Goal: Task Accomplishment & Management: Complete application form

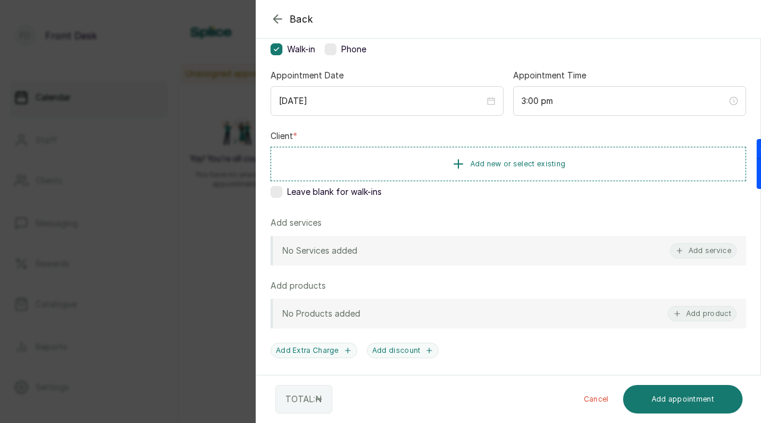
scroll to position [108, 0]
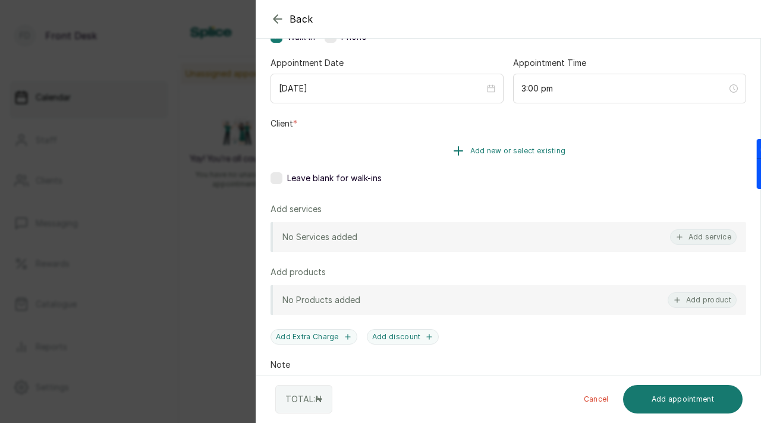
click at [472, 151] on span "Add new or select existing" at bounding box center [518, 151] width 96 height 10
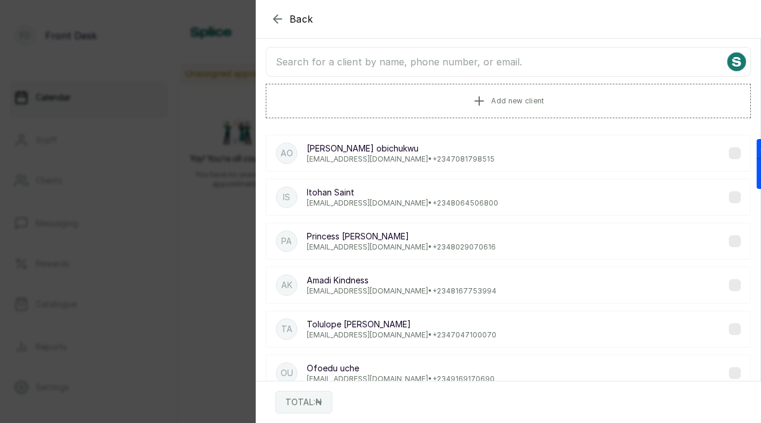
scroll to position [0, 0]
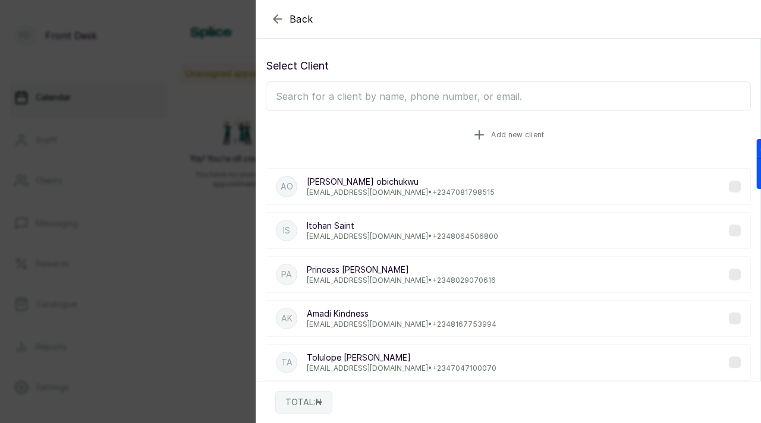
click at [502, 132] on span "Add new client" at bounding box center [517, 135] width 53 height 10
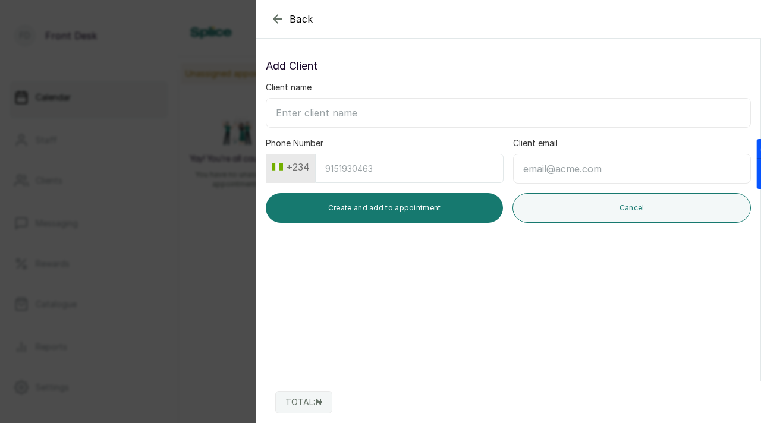
click at [376, 102] on input "Client name" at bounding box center [508, 113] width 485 height 30
paste input "[PERSON_NAME] Number -09032601700 [EMAIL_ADDRESS][DOMAIN_NAME]"
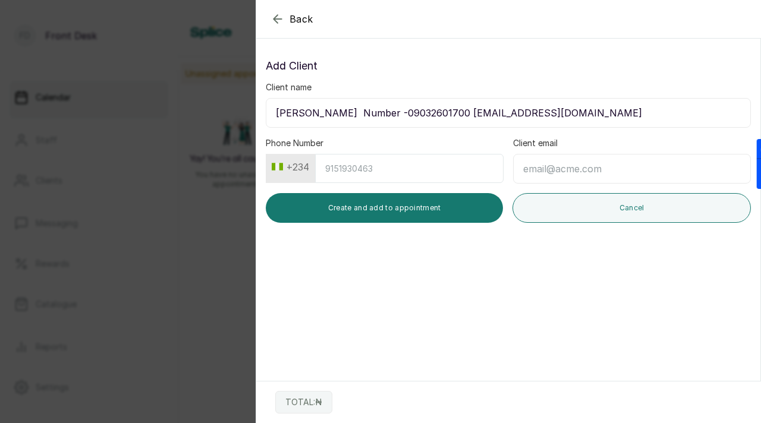
click at [282, 117] on input "[PERSON_NAME] Number -09032601700 [EMAIL_ADDRESS][DOMAIN_NAME]" at bounding box center [508, 113] width 485 height 30
drag, startPoint x: 366, startPoint y: 114, endPoint x: 417, endPoint y: 111, distance: 51.2
click at [417, 111] on input "[PERSON_NAME] Number -09032601700 [EMAIL_ADDRESS][DOMAIN_NAME]" at bounding box center [508, 113] width 485 height 30
drag, startPoint x: 367, startPoint y: 114, endPoint x: 423, endPoint y: 112, distance: 55.3
click at [423, 112] on input "[PERSON_NAME] 9032601700 [EMAIL_ADDRESS][DOMAIN_NAME]" at bounding box center [508, 113] width 485 height 30
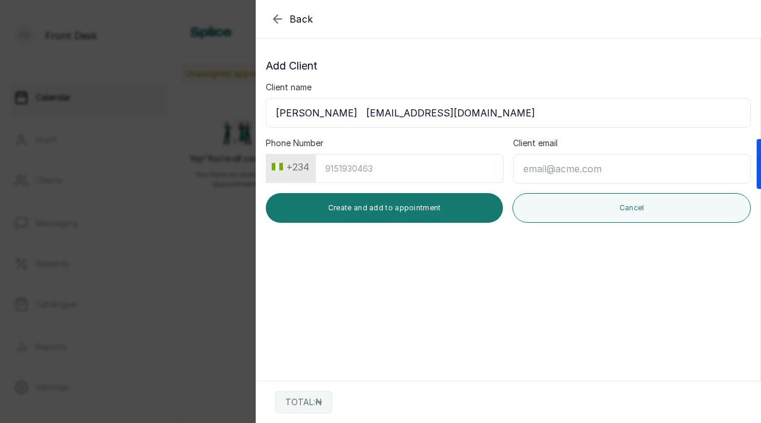
type input "[PERSON_NAME] [EMAIL_ADDRESS][DOMAIN_NAME]"
click at [342, 168] on input "Phone Number" at bounding box center [409, 168] width 188 height 29
paste input "9032601700"
type input "9032601700"
drag, startPoint x: 368, startPoint y: 110, endPoint x: 397, endPoint y: 112, distance: 28.6
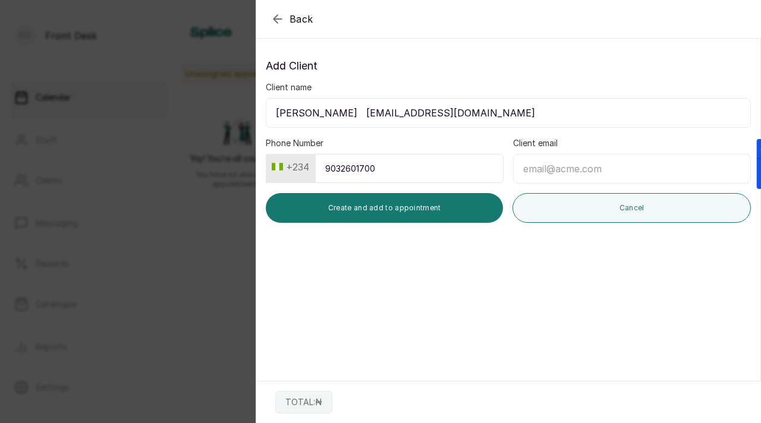
click at [398, 112] on input "[PERSON_NAME] [EMAIL_ADDRESS][DOMAIN_NAME]" at bounding box center [508, 113] width 485 height 30
drag, startPoint x: 370, startPoint y: 112, endPoint x: 519, endPoint y: 112, distance: 149.2
click at [520, 112] on input "[PERSON_NAME] [EMAIL_ADDRESS][DOMAIN_NAME]" at bounding box center [508, 113] width 485 height 30
type input "[PERSON_NAME]"
click at [578, 166] on input "Client email" at bounding box center [632, 169] width 238 height 30
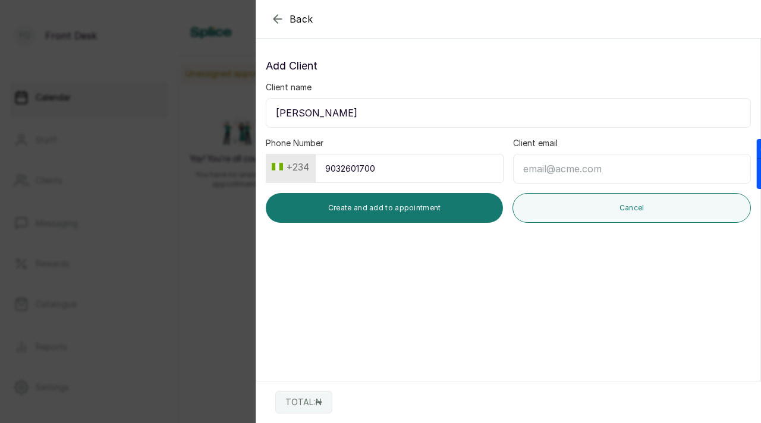
paste input "[EMAIL_ADDRESS][DOMAIN_NAME]"
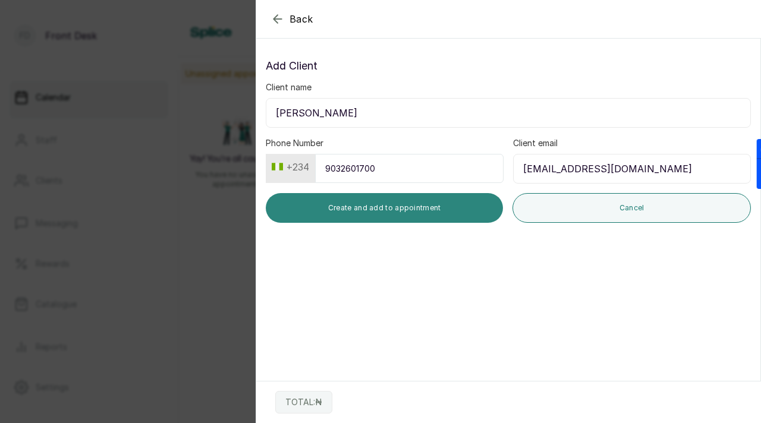
type input "[EMAIL_ADDRESS][DOMAIN_NAME]"
click at [433, 210] on button "Create and add to appointment" at bounding box center [384, 208] width 237 height 30
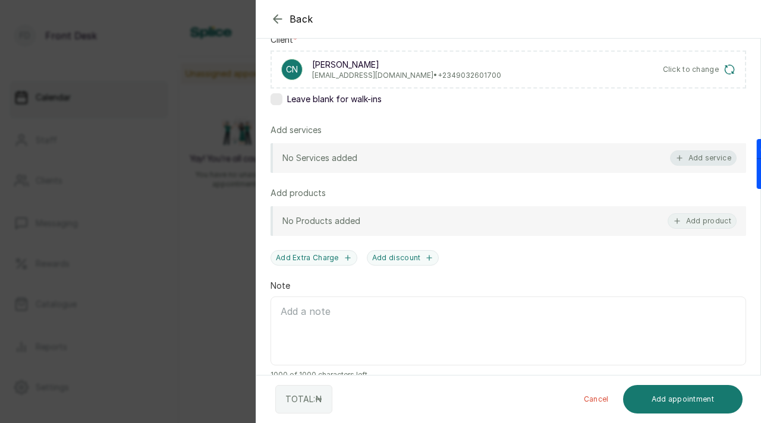
click at [715, 154] on button "Add service" at bounding box center [703, 157] width 67 height 15
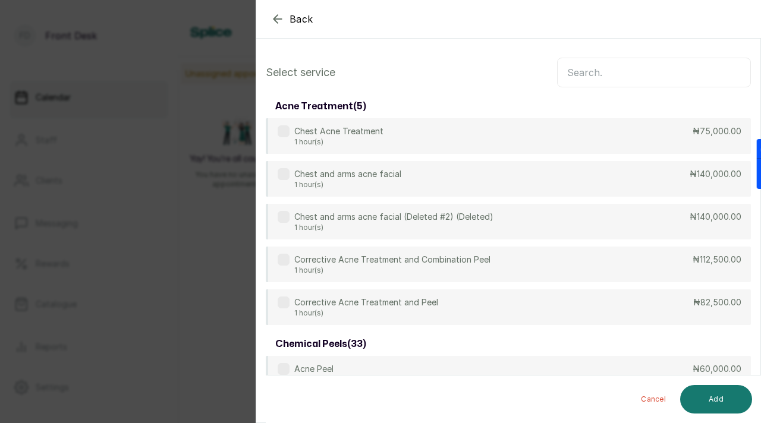
click at [602, 80] on input "text" at bounding box center [654, 73] width 194 height 30
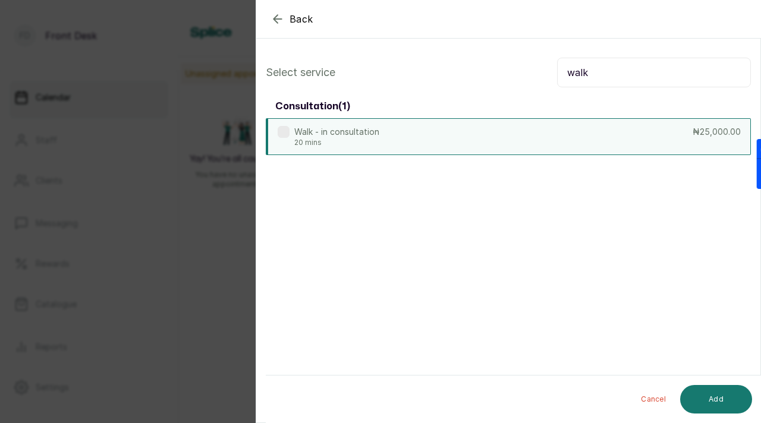
type input "walk"
click at [560, 133] on div "Walk - in consultation 20 mins ₦25,000.00" at bounding box center [508, 136] width 485 height 37
click at [713, 405] on button "Add" at bounding box center [716, 399] width 72 height 29
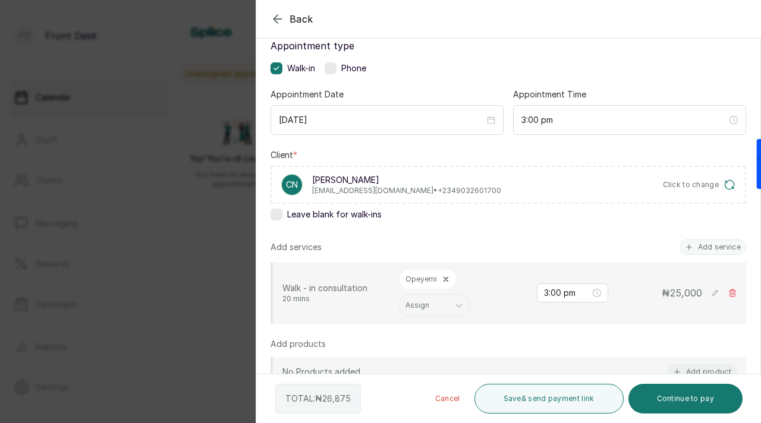
scroll to position [84, 0]
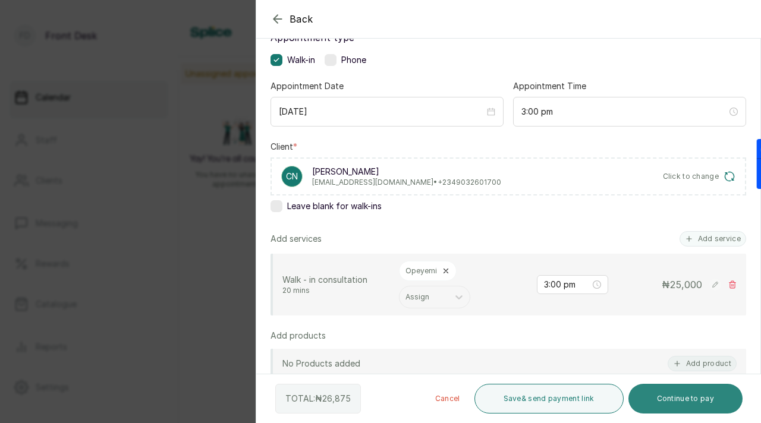
click at [658, 396] on button "Continue to pay" at bounding box center [685, 399] width 115 height 30
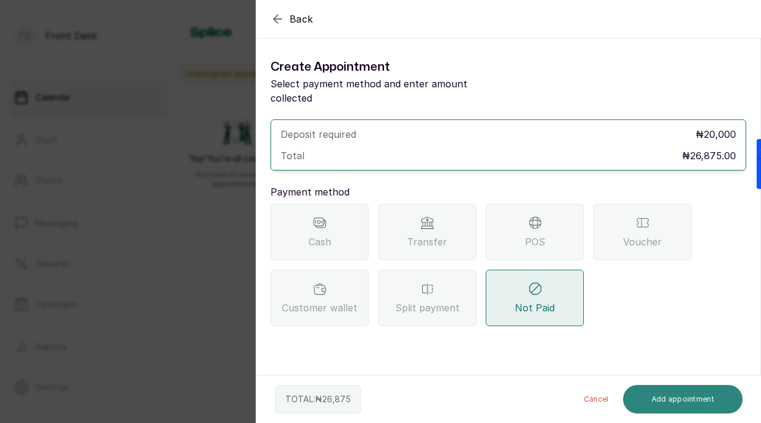
scroll to position [0, 0]
click at [440, 244] on div "Transfer" at bounding box center [427, 232] width 98 height 56
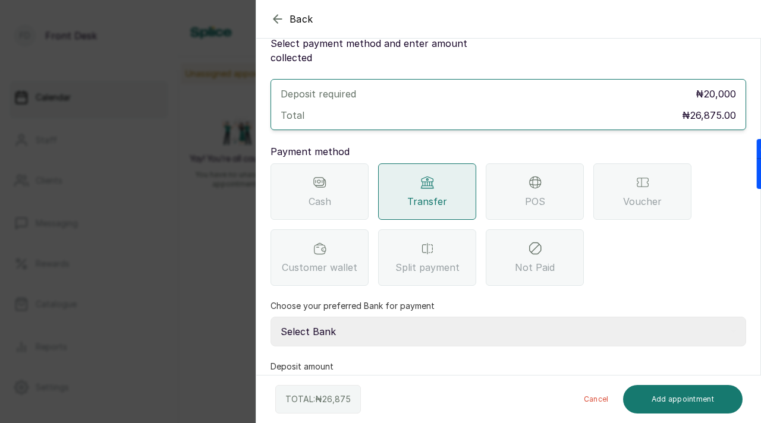
scroll to position [70, 0]
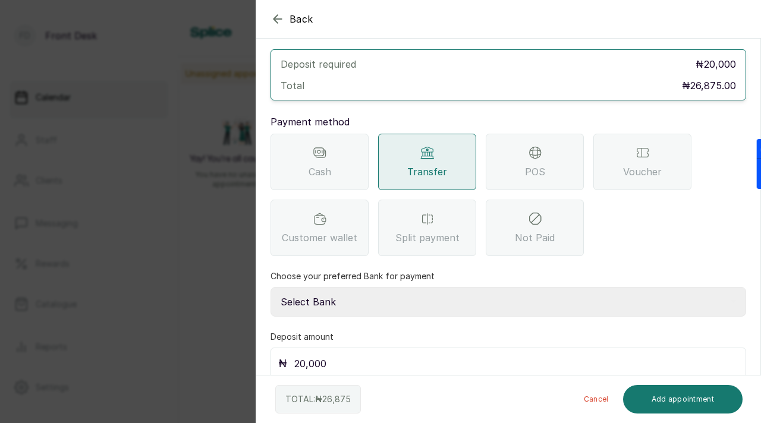
click at [393, 289] on select "Select Bank [PERSON_NAME] Fairmoney Microfinance Bank SKN ANALYTICS MED AESTH. …" at bounding box center [507, 302] width 475 height 30
select select "43272bc0-21c6-4b19-b9fb-c2093b8603c2"
click at [270, 287] on select "Select Bank [PERSON_NAME] Fairmoney Microfinance Bank SKN ANALYTICS MED AESTH. …" at bounding box center [507, 302] width 475 height 30
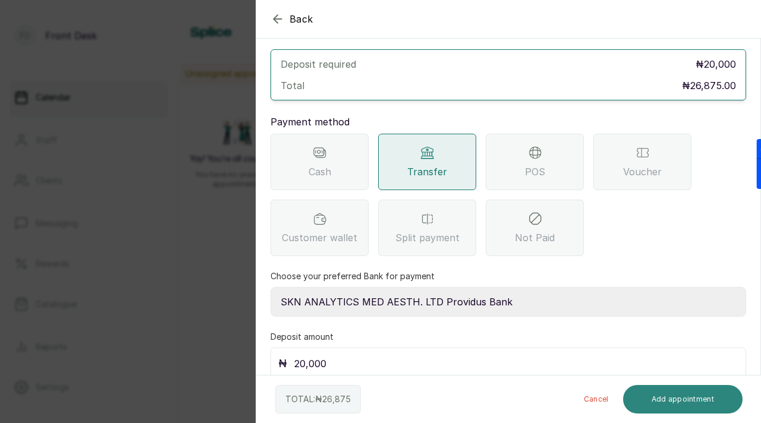
click at [659, 401] on button "Add appointment" at bounding box center [683, 399] width 120 height 29
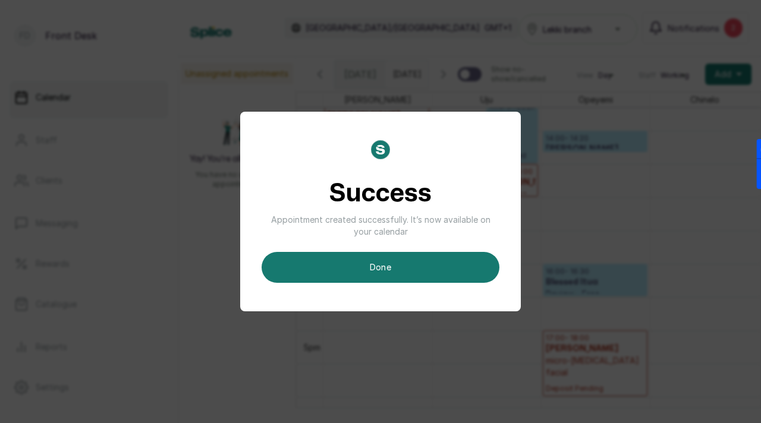
click at [392, 284] on div "Success Appointment created successfully. It’s now available on your calendar d…" at bounding box center [380, 212] width 281 height 200
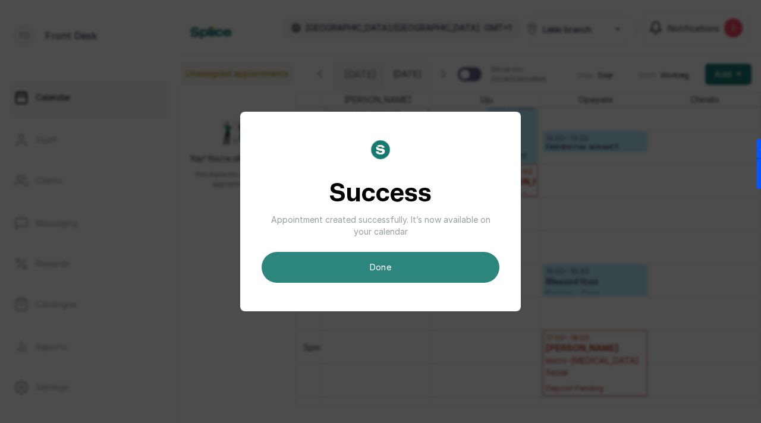
click at [392, 281] on button "done" at bounding box center [380, 267] width 238 height 31
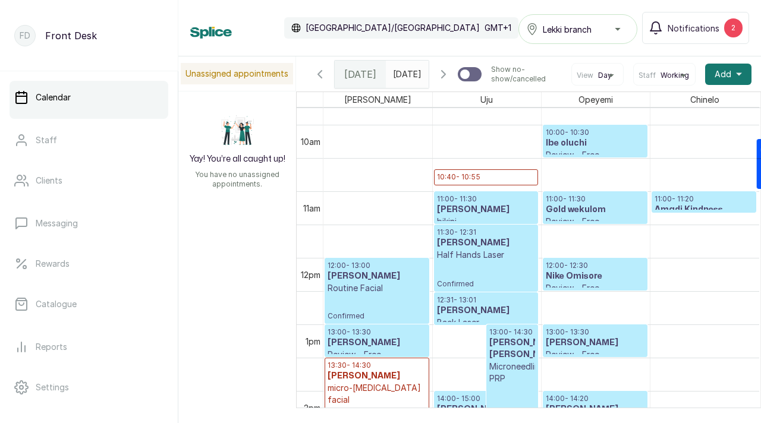
scroll to position [653, 0]
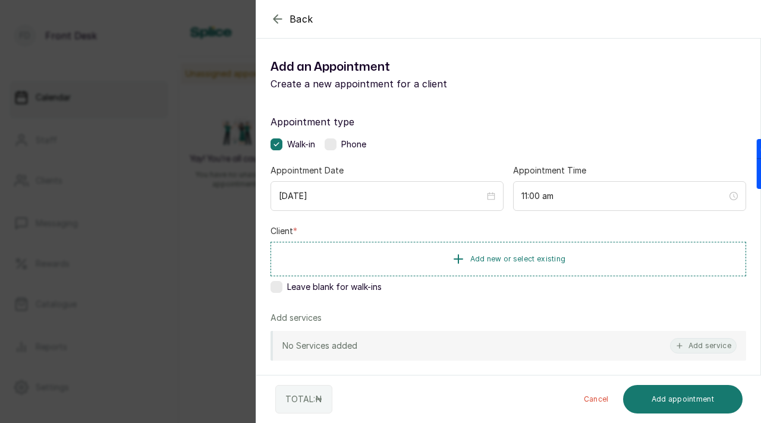
click at [282, 18] on icon "button" at bounding box center [277, 19] width 14 height 14
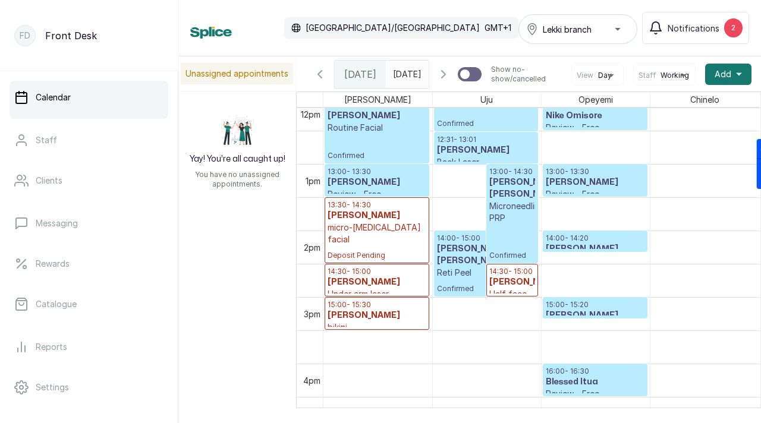
scroll to position [815, 0]
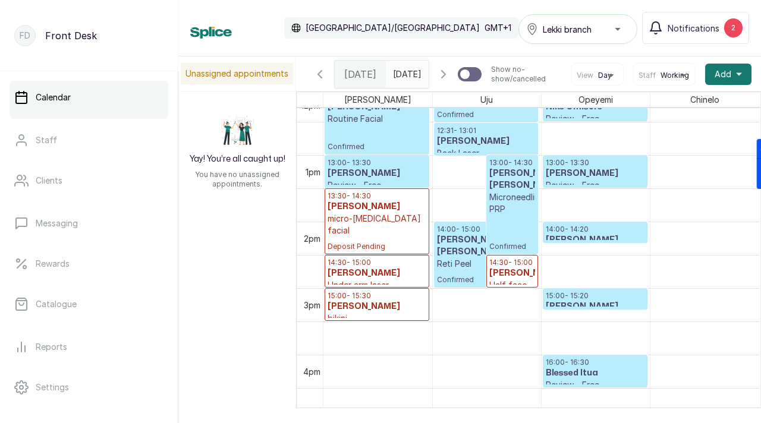
click at [593, 313] on h3 "[PERSON_NAME]" at bounding box center [595, 307] width 99 height 12
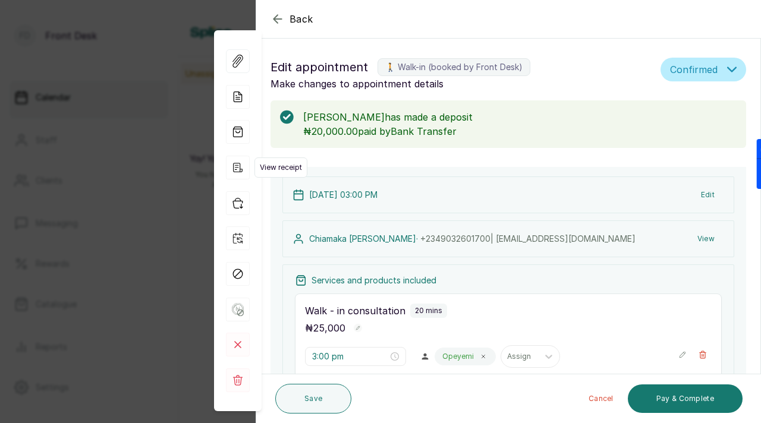
click at [238, 169] on icon "button" at bounding box center [238, 168] width 24 height 24
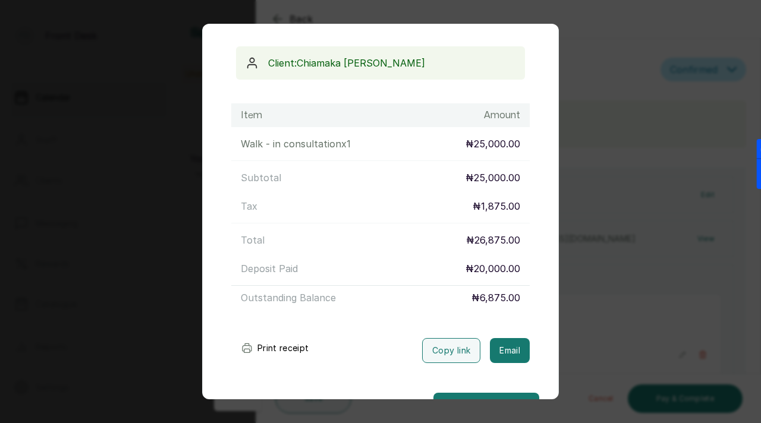
scroll to position [135, 0]
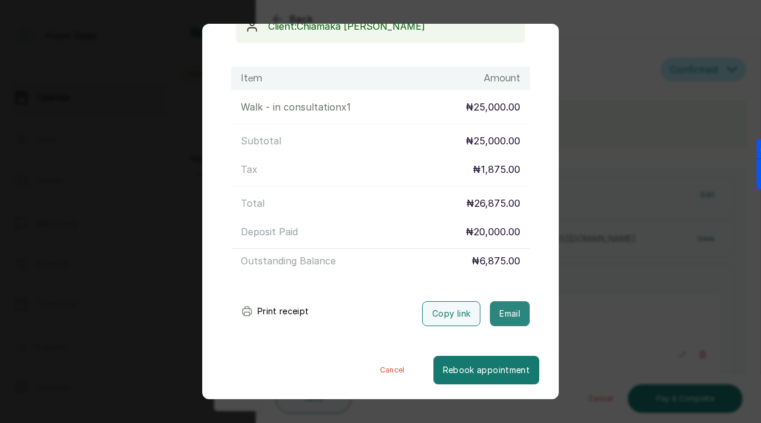
click at [512, 313] on button "Email" at bounding box center [510, 313] width 40 height 25
click at [597, 134] on div "Transaction Details Booking ID: # SPmFpo22 Date: [DATE] ・ 3:00 PM Billed to: [P…" at bounding box center [380, 211] width 761 height 423
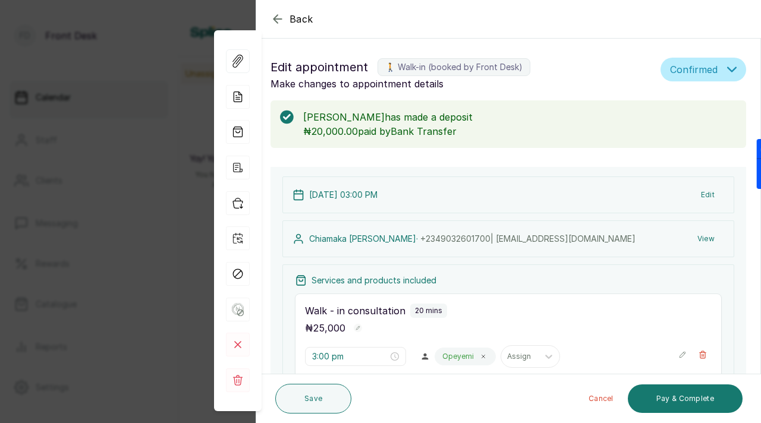
click at [146, 116] on div "Back Appointment Details Edit appointment 🚶 Walk-in (booked by Front Desk) Make…" at bounding box center [380, 211] width 761 height 423
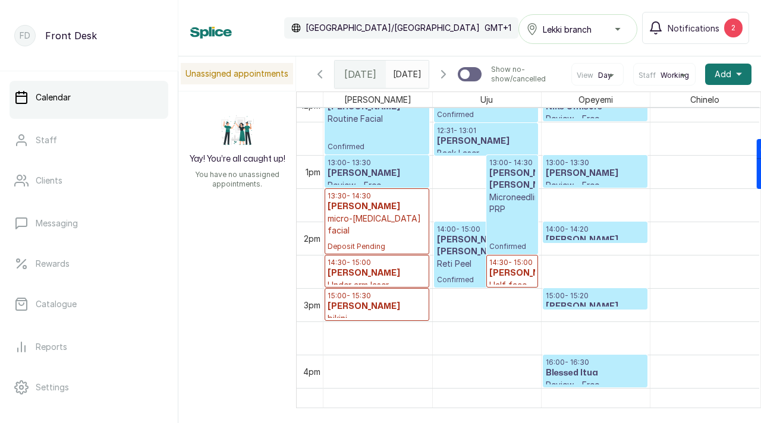
click at [407, 79] on div at bounding box center [407, 71] width 43 height 21
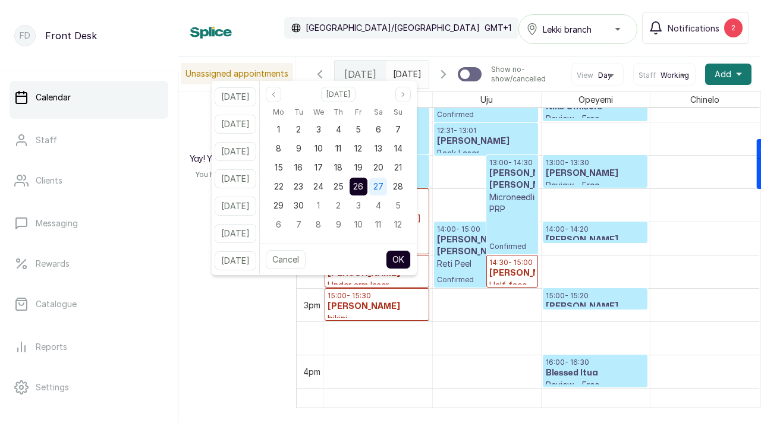
click at [383, 187] on span "27" at bounding box center [378, 186] width 10 height 10
click at [411, 262] on button "OK" at bounding box center [398, 259] width 25 height 19
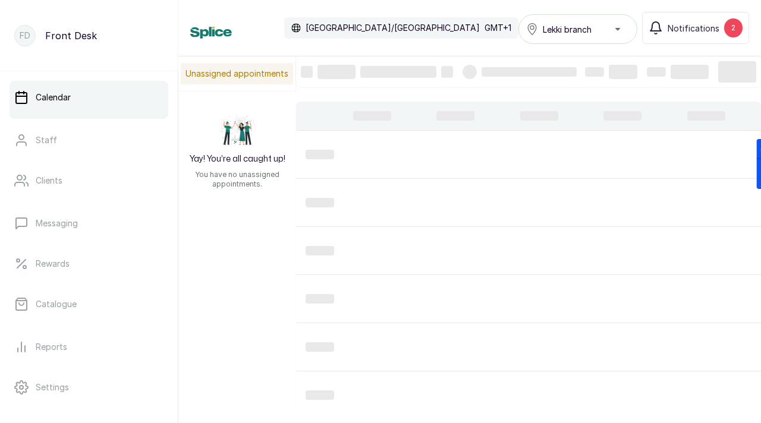
type input "[DATE]"
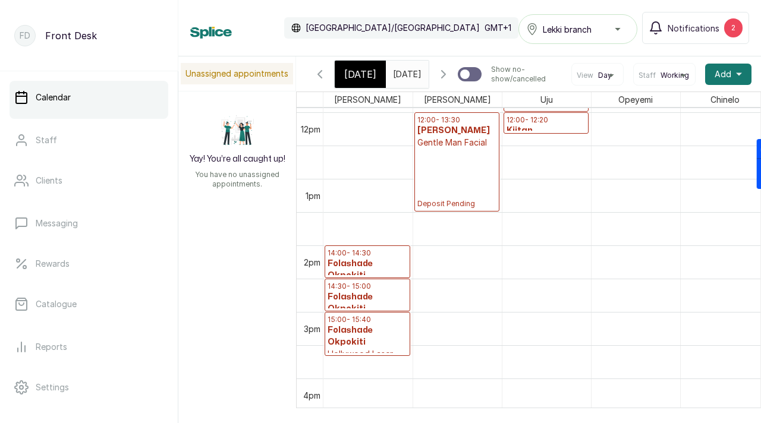
scroll to position [0, 0]
click at [685, 27] on span "Notifications" at bounding box center [693, 28] width 52 height 12
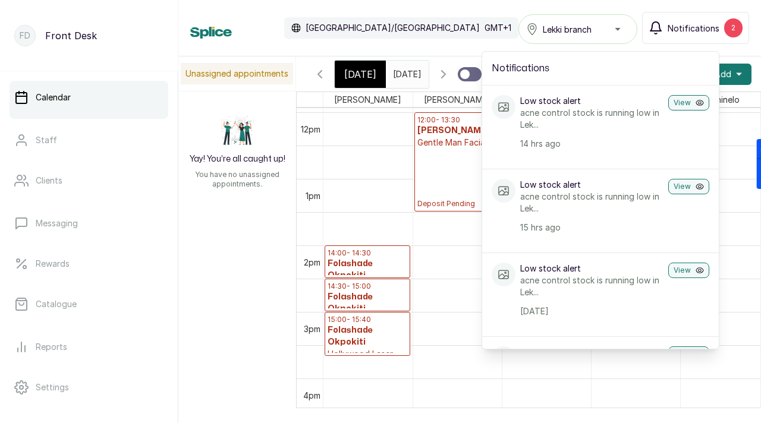
click at [455, 30] on div "Calendar [GEOGRAPHIC_DATA]/[GEOGRAPHIC_DATA] GMT+1 Lekki branch Notifications 2…" at bounding box center [469, 28] width 559 height 32
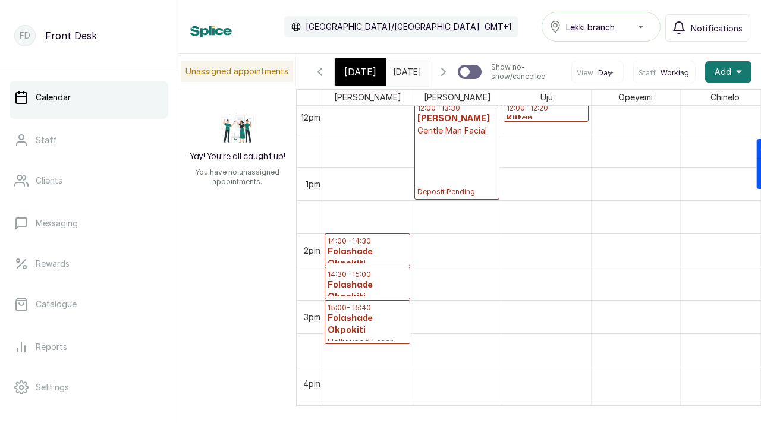
scroll to position [808, 0]
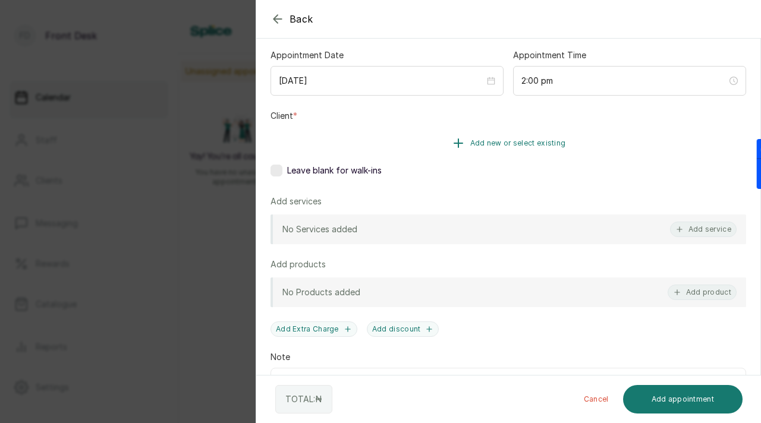
click at [503, 143] on span "Add new or select existing" at bounding box center [518, 143] width 96 height 10
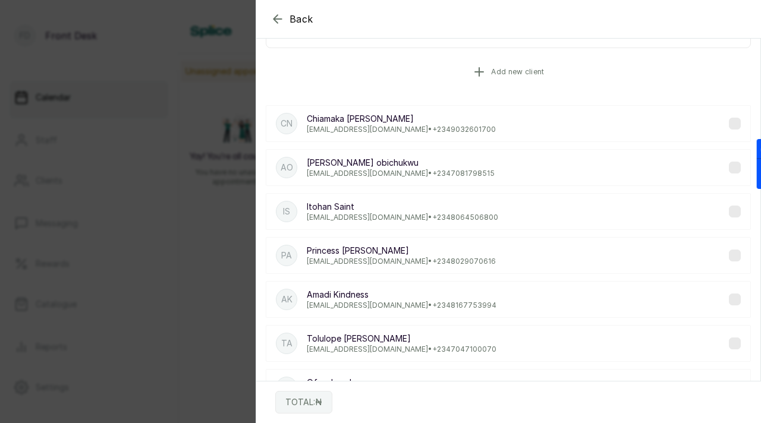
scroll to position [0, 0]
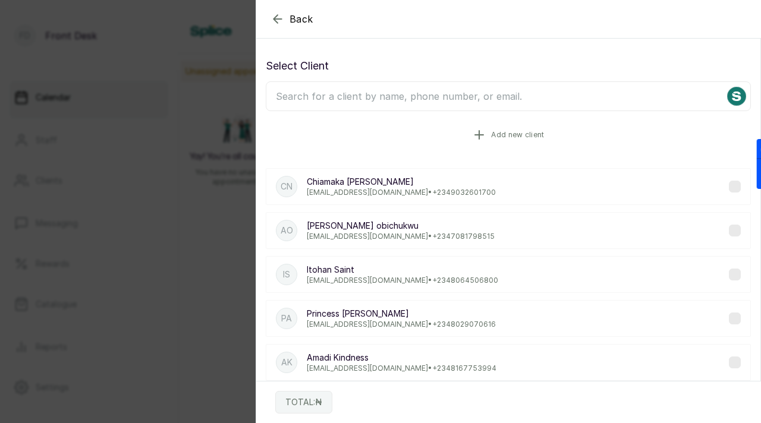
click at [500, 137] on span "Add new client" at bounding box center [517, 135] width 53 height 10
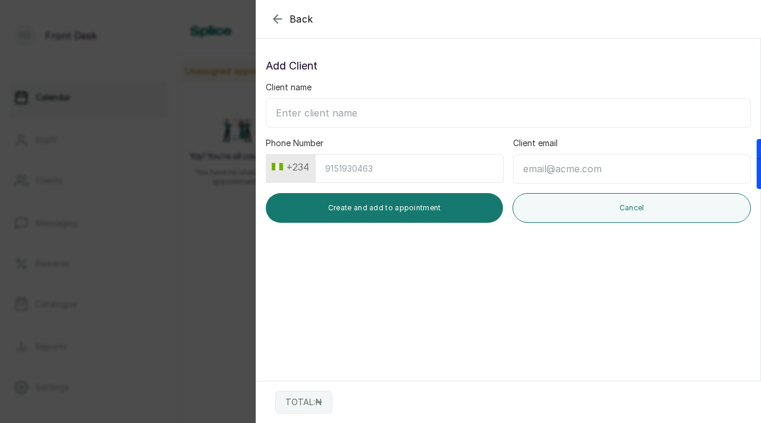
click at [355, 108] on input "Client name" at bounding box center [508, 113] width 485 height 30
paste input "[PERSON_NAME] [PERSON_NAME][EMAIL_ADDRESS][DOMAIN_NAME] 08136560917"
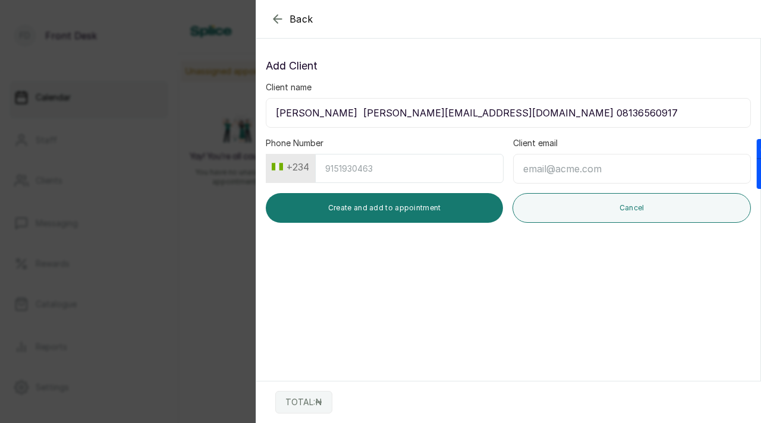
drag, startPoint x: 349, startPoint y: 115, endPoint x: 463, endPoint y: 120, distance: 113.6
click at [463, 120] on input "[PERSON_NAME] [PERSON_NAME][EMAIL_ADDRESS][DOMAIN_NAME] 08136560917" at bounding box center [508, 113] width 485 height 30
drag, startPoint x: 464, startPoint y: 116, endPoint x: 350, endPoint y: 112, distance: 114.2
click at [351, 112] on input "[PERSON_NAME] [PERSON_NAME][EMAIL_ADDRESS][DOMAIN_NAME] 08136560917" at bounding box center [508, 113] width 485 height 30
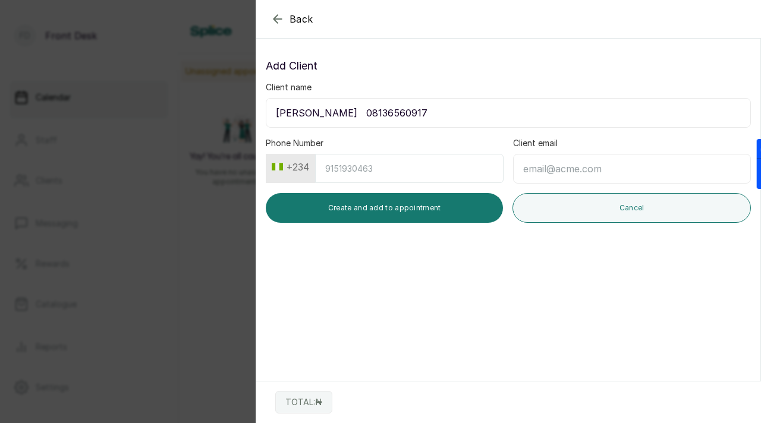
type input "[PERSON_NAME] 08136560917"
click at [551, 167] on input "Client email" at bounding box center [632, 169] width 238 height 30
paste input "[EMAIL_ADDRESS][DOMAIN_NAME]"
type input "[EMAIL_ADDRESS][DOMAIN_NAME]"
click at [376, 108] on input "[PERSON_NAME] 08136560917" at bounding box center [508, 113] width 485 height 30
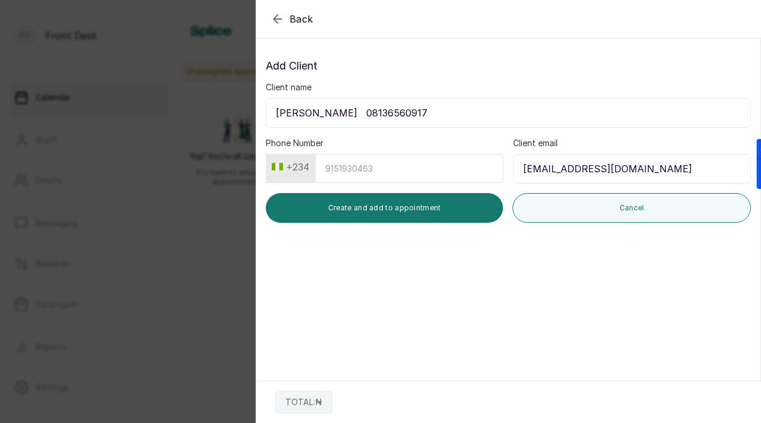
click at [376, 108] on input "[PERSON_NAME] 08136560917" at bounding box center [508, 113] width 485 height 30
drag, startPoint x: 354, startPoint y: 112, endPoint x: 413, endPoint y: 111, distance: 59.4
click at [413, 111] on input "[PERSON_NAME] 08136560917" at bounding box center [508, 113] width 485 height 30
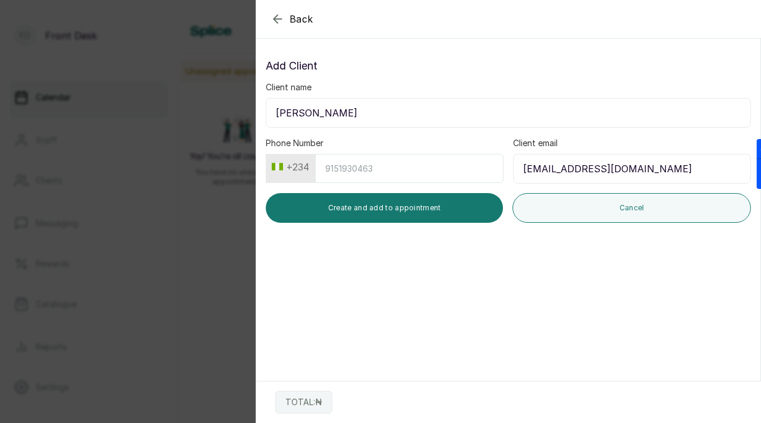
type input "[PERSON_NAME]"
click at [374, 160] on input "Phone Number" at bounding box center [409, 168] width 188 height 29
paste input "8136560917"
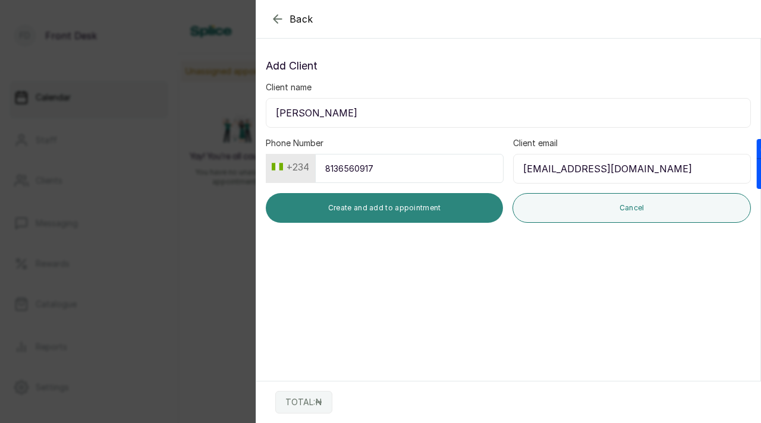
type input "8136560917"
click at [386, 207] on button "Create and add to appointment" at bounding box center [384, 208] width 237 height 30
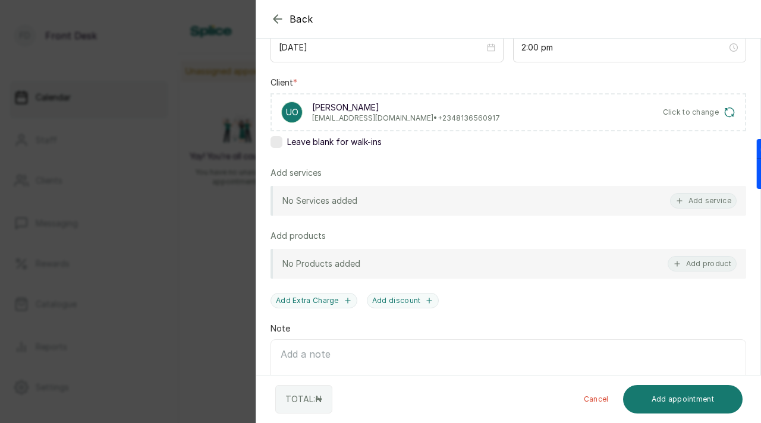
scroll to position [167, 0]
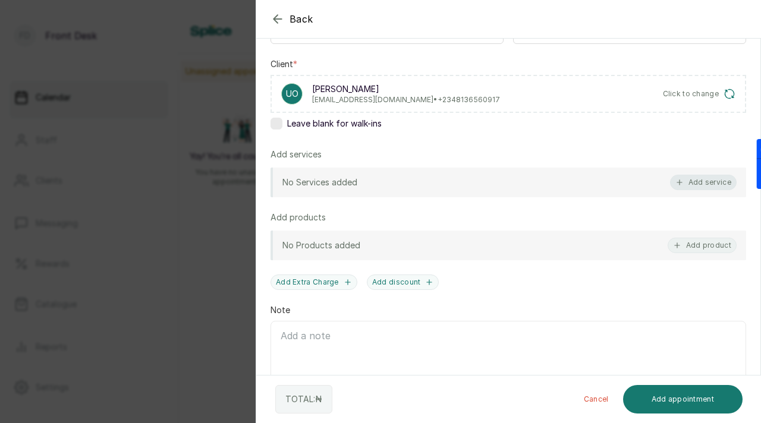
click at [684, 181] on button "Add service" at bounding box center [703, 182] width 67 height 15
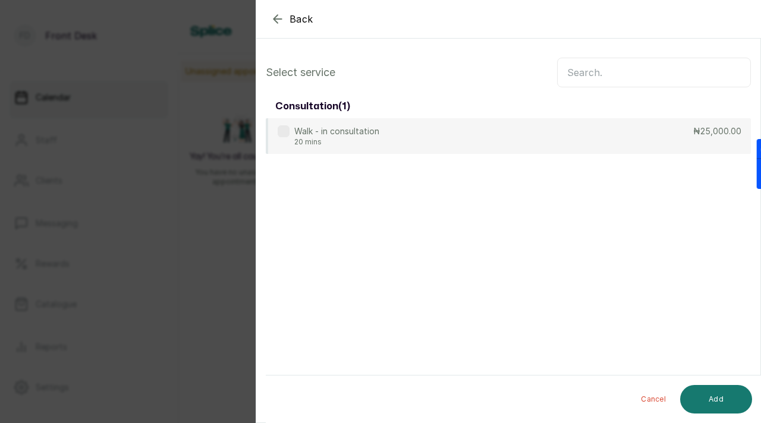
scroll to position [0, 0]
click at [617, 73] on input "text" at bounding box center [654, 73] width 194 height 30
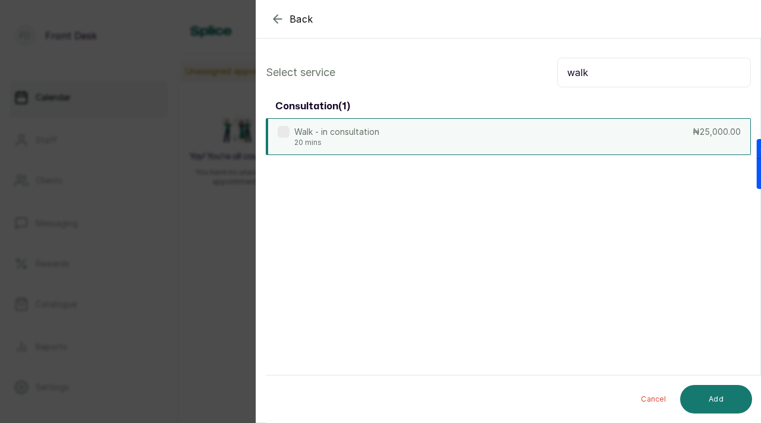
type input "walk"
click at [285, 133] on label at bounding box center [284, 132] width 12 height 12
click at [733, 393] on button "Add" at bounding box center [716, 399] width 72 height 29
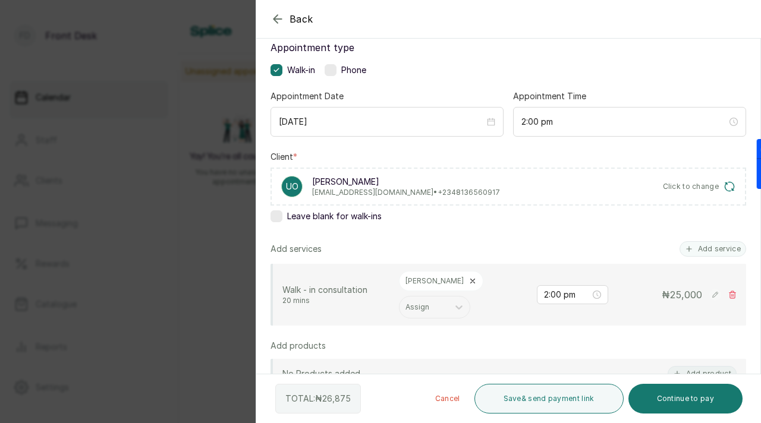
scroll to position [83, 0]
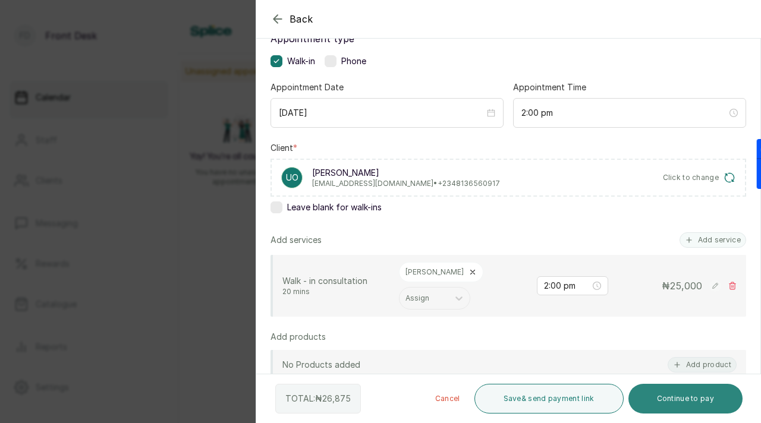
click at [679, 401] on button "Continue to pay" at bounding box center [685, 399] width 115 height 30
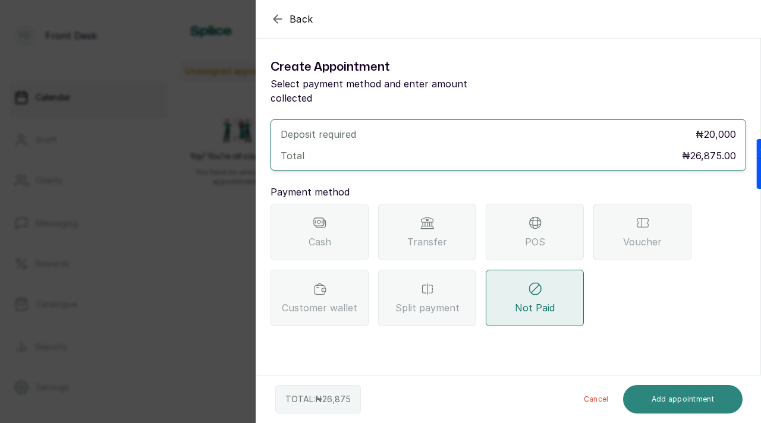
scroll to position [0, 0]
click at [456, 231] on div "Transfer" at bounding box center [427, 232] width 98 height 56
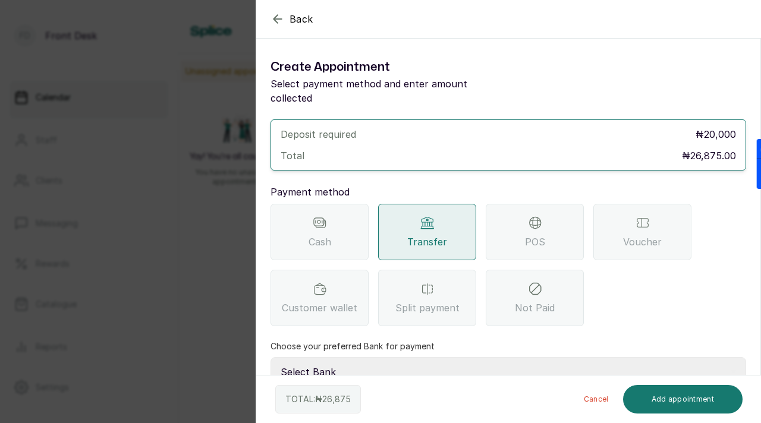
scroll to position [70, 0]
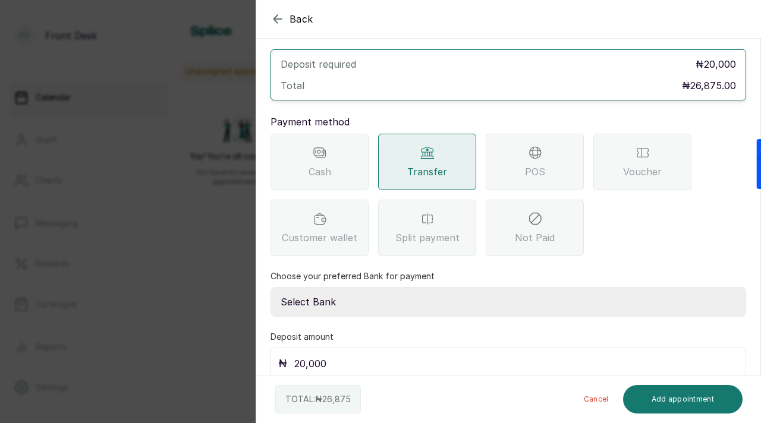
click at [416, 289] on select "Select Bank [PERSON_NAME] Fairmoney Microfinance Bank SKN ANALYTICS MED AESTH. …" at bounding box center [507, 302] width 475 height 30
select select "43272bc0-21c6-4b19-b9fb-c2093b8603c2"
click at [270, 287] on select "Select Bank [PERSON_NAME] Fairmoney Microfinance Bank SKN ANALYTICS MED AESTH. …" at bounding box center [507, 302] width 475 height 30
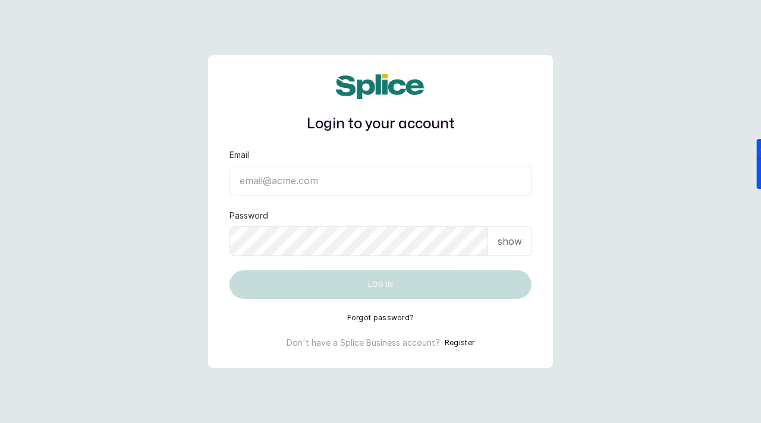
click at [310, 190] on input "Email" at bounding box center [380, 181] width 302 height 30
paste input "sknanalyticsmedaesthetics@gmail.com sAnalyticsMed2612?"
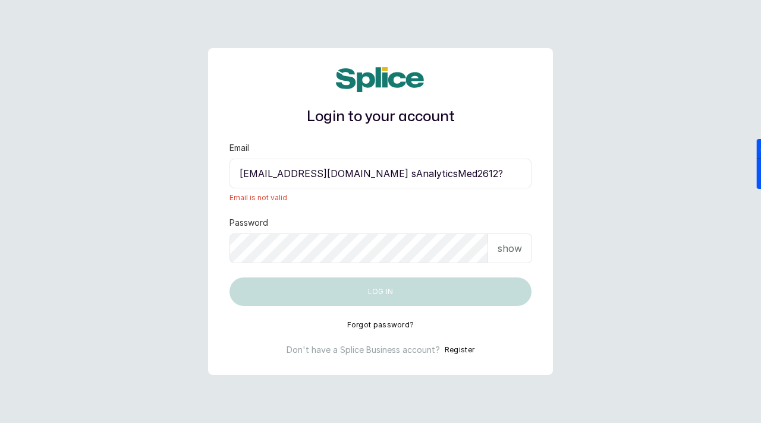
drag, startPoint x: 420, startPoint y: 176, endPoint x: 517, endPoint y: 170, distance: 97.1
click at [518, 171] on input "sknanalyticsmedaesthetics@gmail.com sAnalyticsMed2612?" at bounding box center [380, 174] width 302 height 30
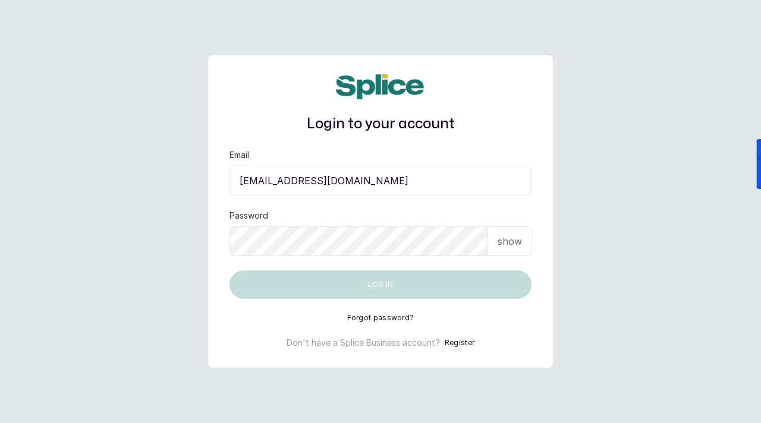
type input "sknanalyticsmedaesthetics@gmail.com"
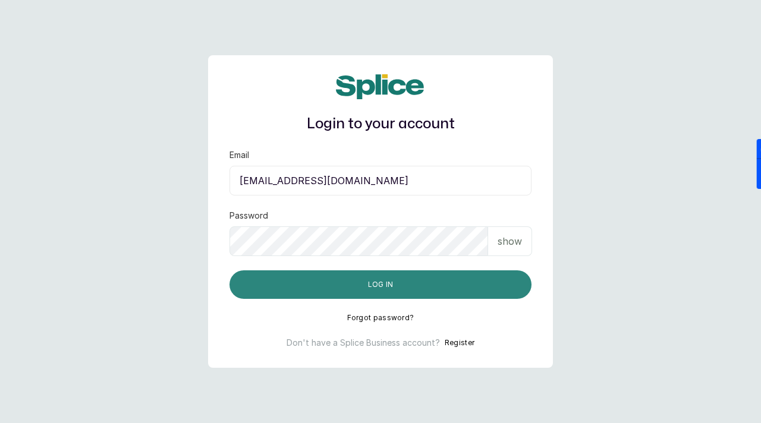
click at [387, 285] on button "Log in" at bounding box center [380, 284] width 302 height 29
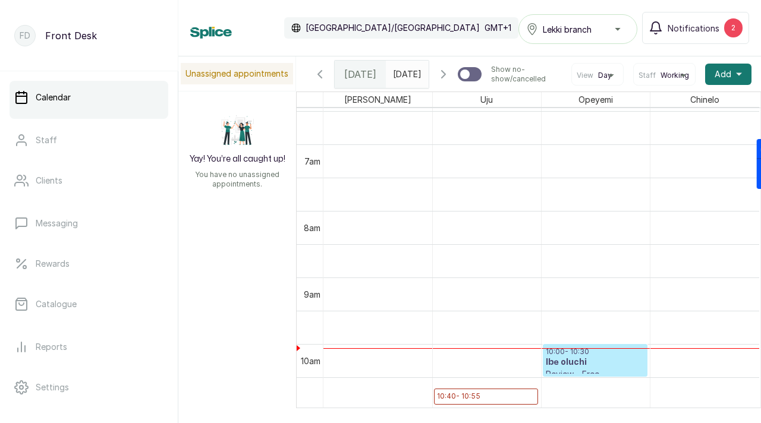
scroll to position [511, 0]
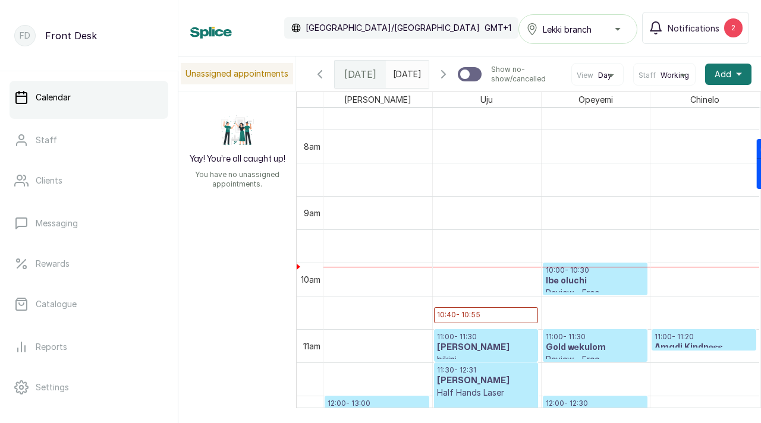
click at [447, 81] on icon "button" at bounding box center [443, 74] width 14 height 14
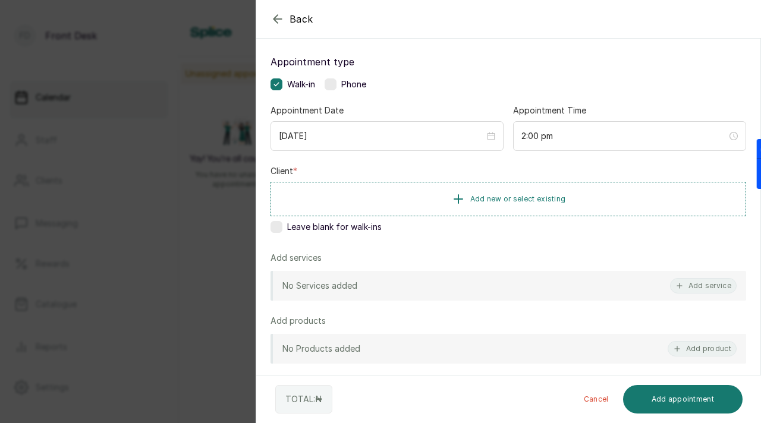
scroll to position [99, 0]
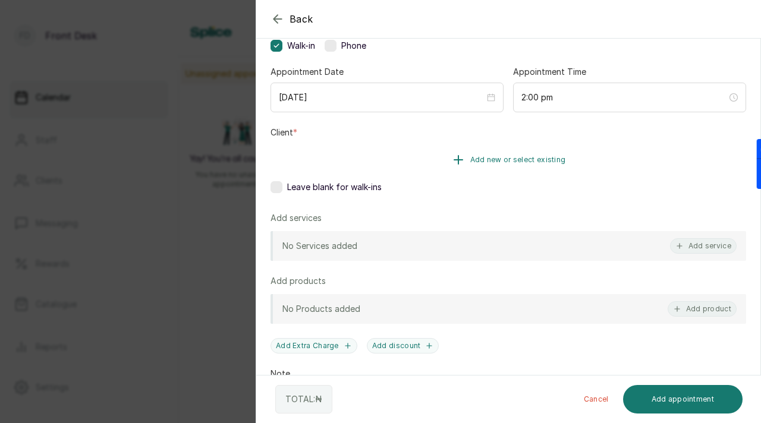
click at [478, 162] on span "Add new or select existing" at bounding box center [518, 160] width 96 height 10
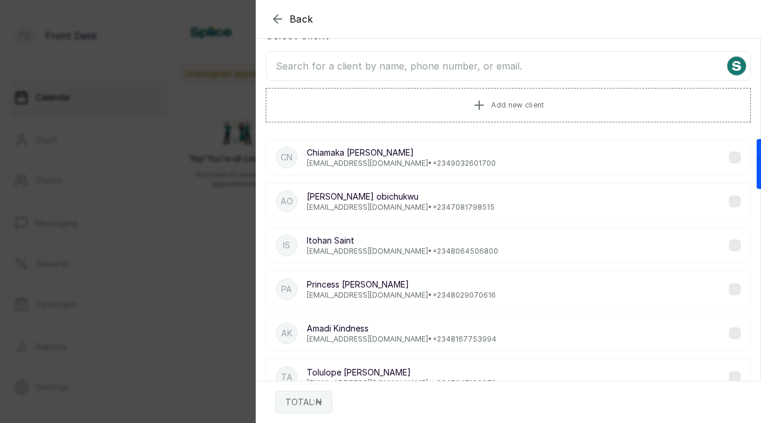
scroll to position [0, 0]
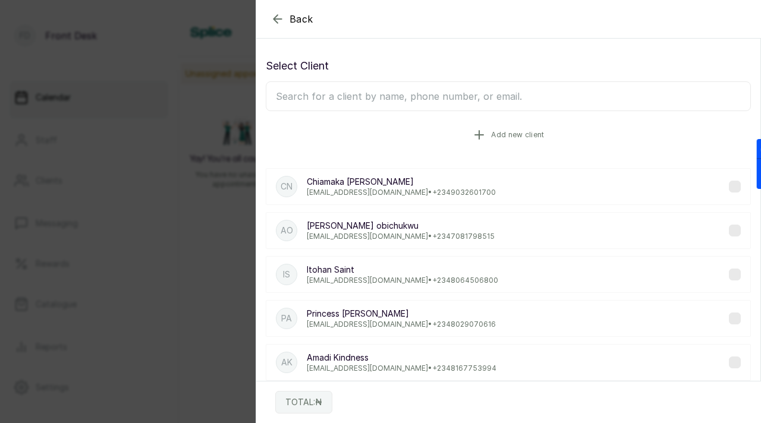
click at [491, 130] on span "Add new client" at bounding box center [517, 135] width 53 height 10
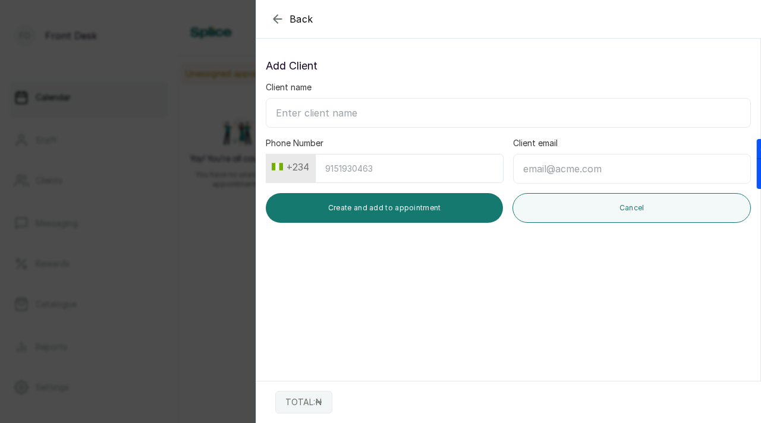
click at [433, 112] on input "Client name" at bounding box center [508, 113] width 485 height 30
paste input "[PERSON_NAME] [PERSON_NAME][EMAIL_ADDRESS][DOMAIN_NAME] 08136560917"
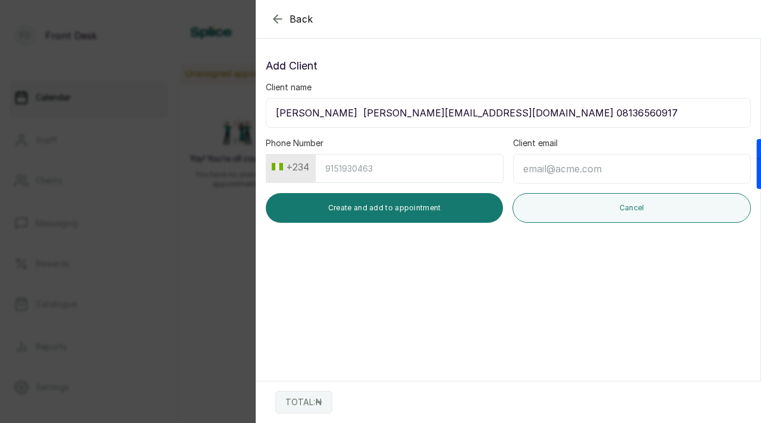
drag, startPoint x: 351, startPoint y: 115, endPoint x: 465, endPoint y: 116, distance: 114.1
click at [465, 117] on input "[PERSON_NAME] [PERSON_NAME][EMAIL_ADDRESS][DOMAIN_NAME] 08136560917" at bounding box center [508, 113] width 485 height 30
type input "[PERSON_NAME] 08136560917"
click at [553, 168] on input "Client email" at bounding box center [632, 169] width 238 height 30
paste input "[EMAIL_ADDRESS][DOMAIN_NAME]"
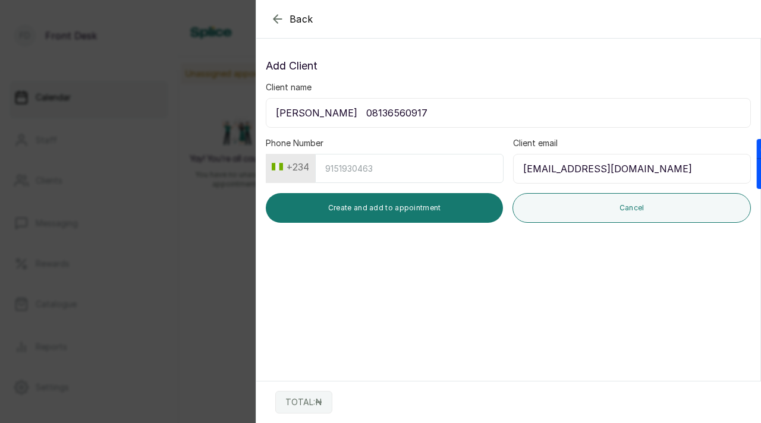
type input "[EMAIL_ADDRESS][DOMAIN_NAME]"
drag, startPoint x: 360, startPoint y: 115, endPoint x: 446, endPoint y: 115, distance: 86.2
click at [446, 115] on input "[PERSON_NAME] 08136560917" at bounding box center [508, 113] width 485 height 30
type input "[PERSON_NAME]"
click at [396, 167] on input "Phone Number" at bounding box center [409, 168] width 188 height 29
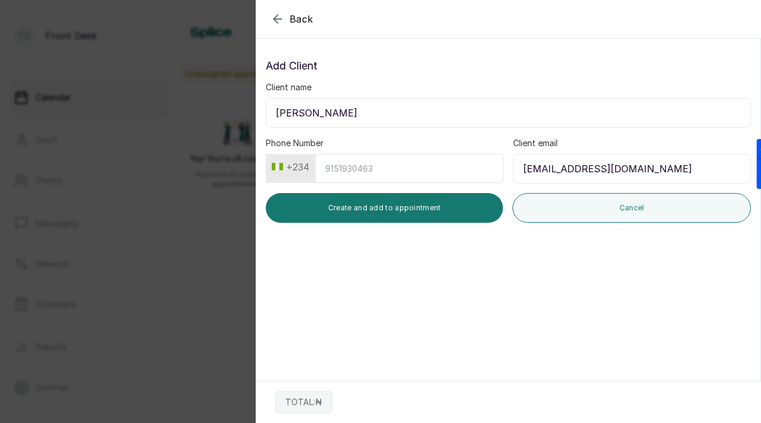
paste input "8136560917"
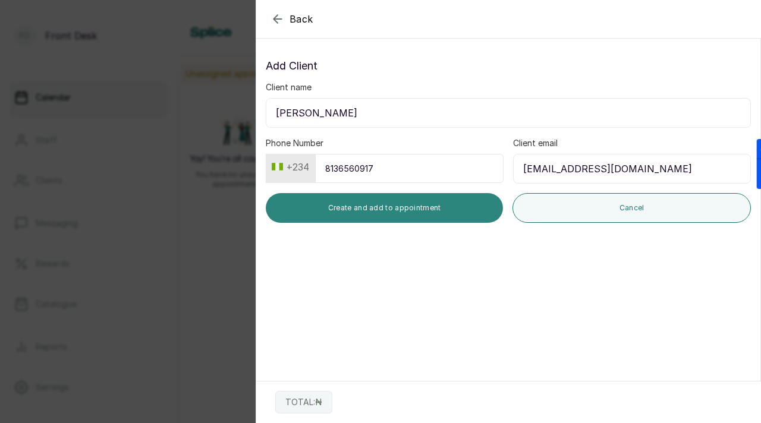
type input "8136560917"
click at [406, 222] on button "Create and add to appointment" at bounding box center [384, 208] width 237 height 30
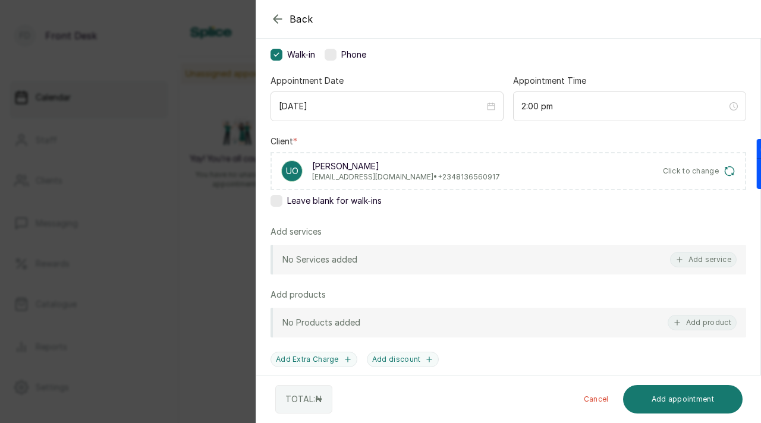
scroll to position [159, 0]
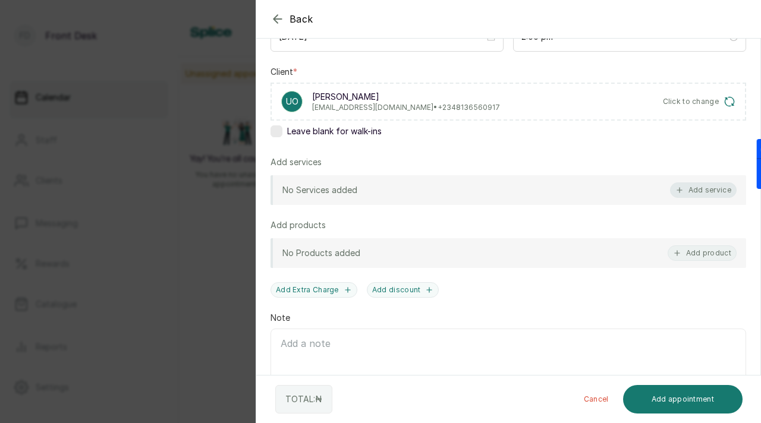
click at [682, 188] on icon "button" at bounding box center [679, 190] width 8 height 8
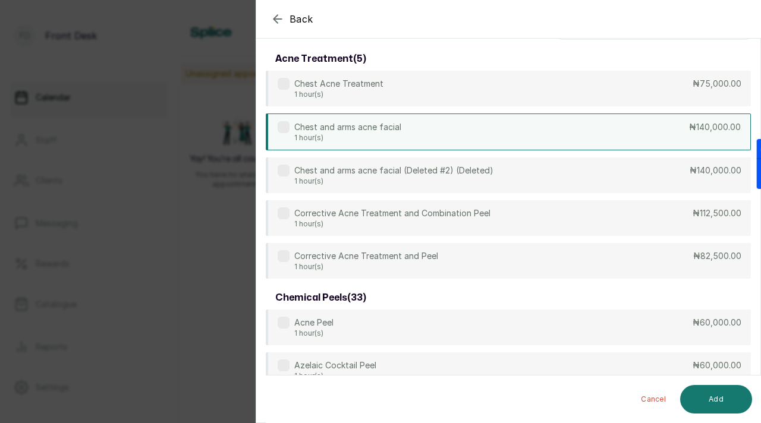
scroll to position [0, 0]
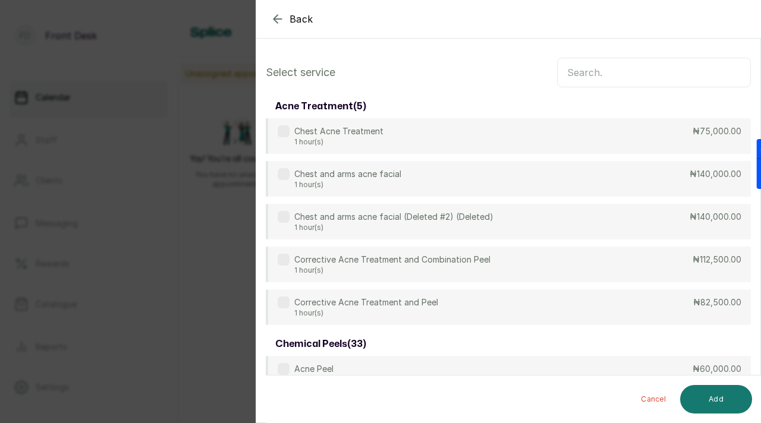
click at [653, 65] on input "text" at bounding box center [654, 73] width 194 height 30
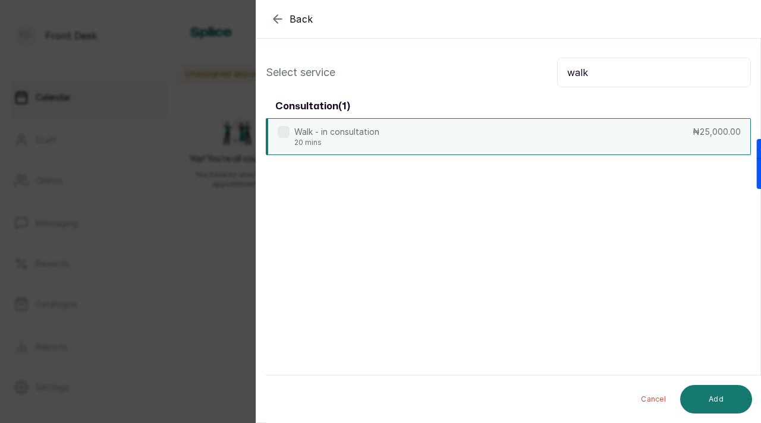
type input "walk"
click at [286, 134] on label at bounding box center [284, 132] width 12 height 12
click at [716, 392] on button "Add" at bounding box center [716, 399] width 72 height 29
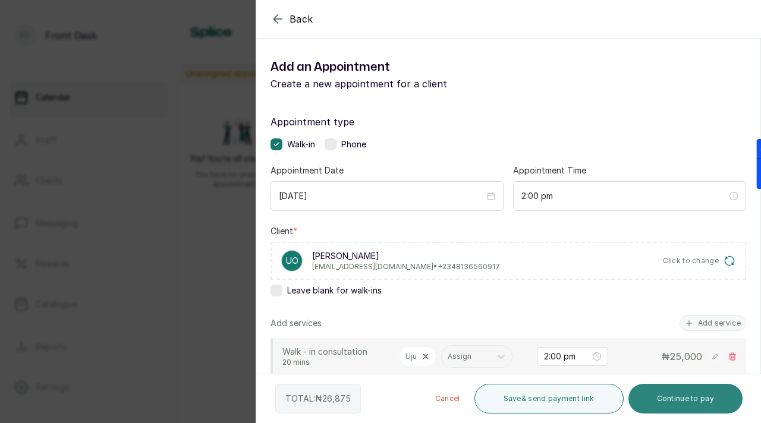
click at [705, 396] on button "Continue to pay" at bounding box center [685, 399] width 115 height 30
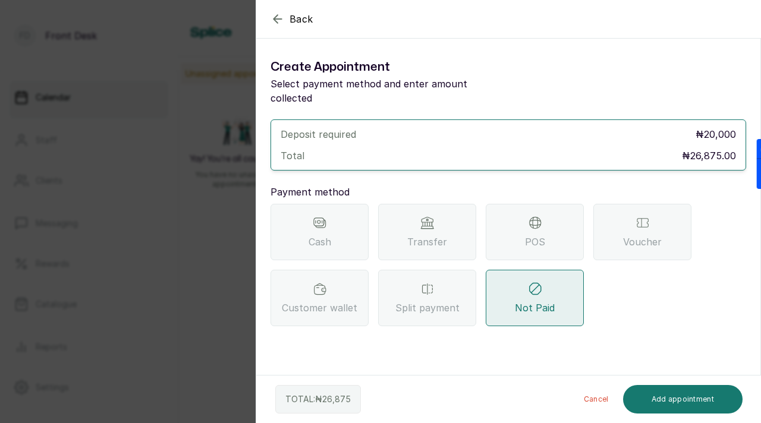
click at [454, 208] on div "Transfer" at bounding box center [427, 232] width 98 height 56
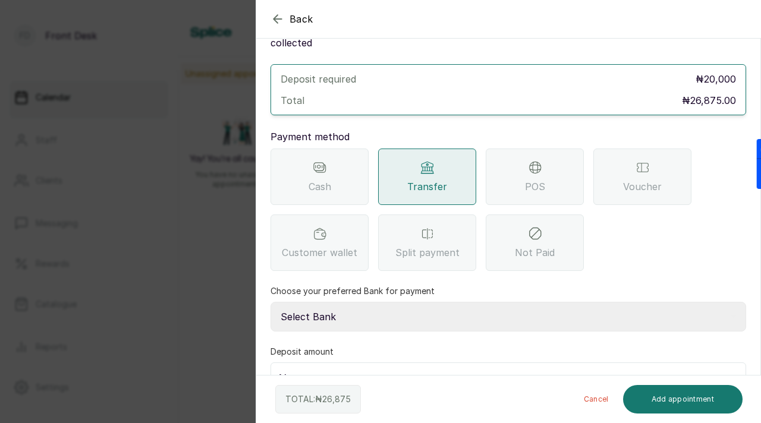
scroll to position [70, 0]
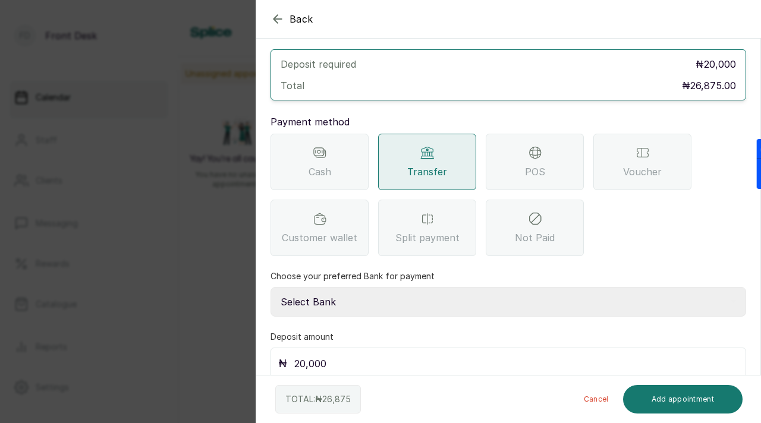
click at [528, 288] on select "Select Bank [PERSON_NAME] Fairmoney Microfinance Bank SKN ANALYTICS MED AESTH. …" at bounding box center [507, 302] width 475 height 30
select select "43272bc0-21c6-4b19-b9fb-c2093b8603c2"
click at [270, 287] on select "Select Bank [PERSON_NAME] Fairmoney Microfinance Bank SKN ANALYTICS MED AESTH. …" at bounding box center [507, 302] width 475 height 30
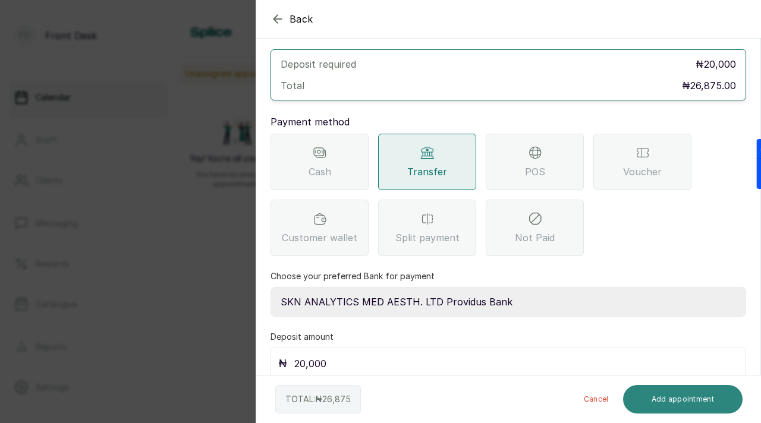
click at [658, 398] on button "Add appointment" at bounding box center [683, 399] width 120 height 29
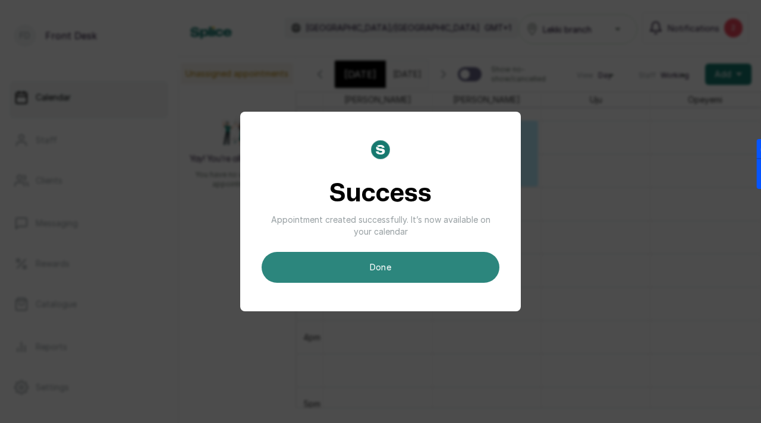
click at [349, 267] on button "done" at bounding box center [380, 267] width 238 height 31
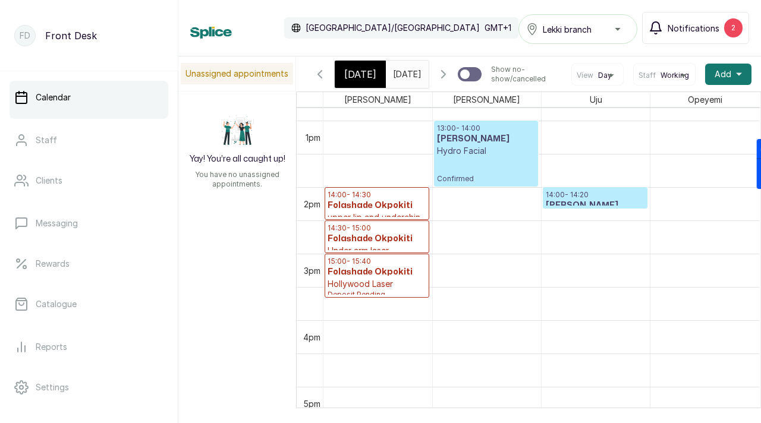
click at [698, 26] on span "Notifications" at bounding box center [693, 28] width 52 height 12
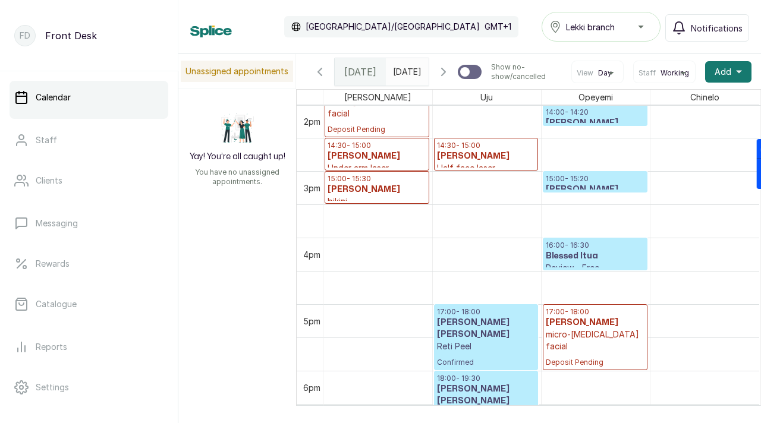
click at [582, 184] on p "15:00 - 15:20" at bounding box center [595, 179] width 99 height 10
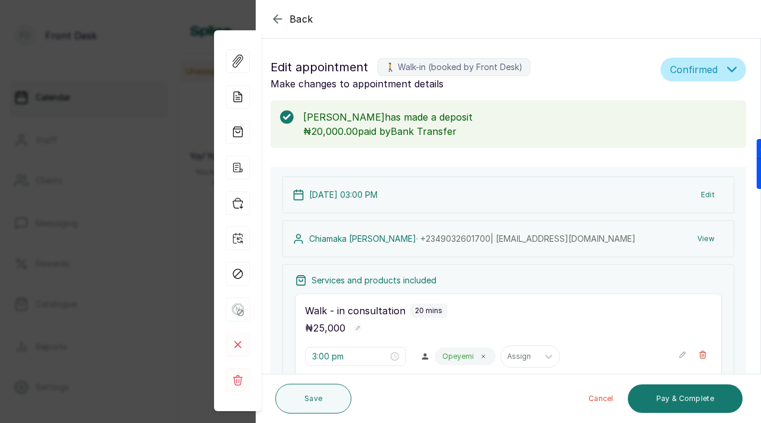
click at [278, 21] on icon "button" at bounding box center [277, 19] width 14 height 14
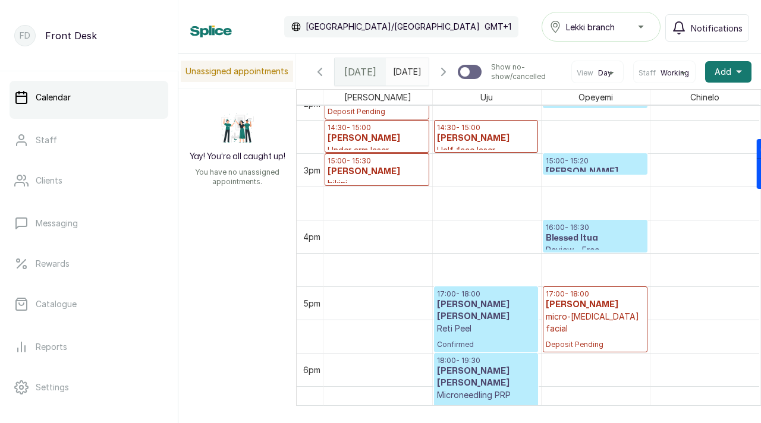
scroll to position [994, 0]
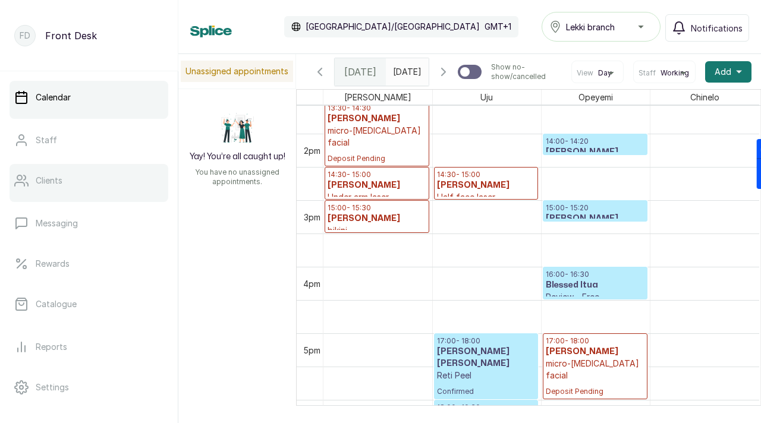
click at [53, 195] on link "Clients" at bounding box center [89, 180] width 159 height 33
